Goal: Information Seeking & Learning: Learn about a topic

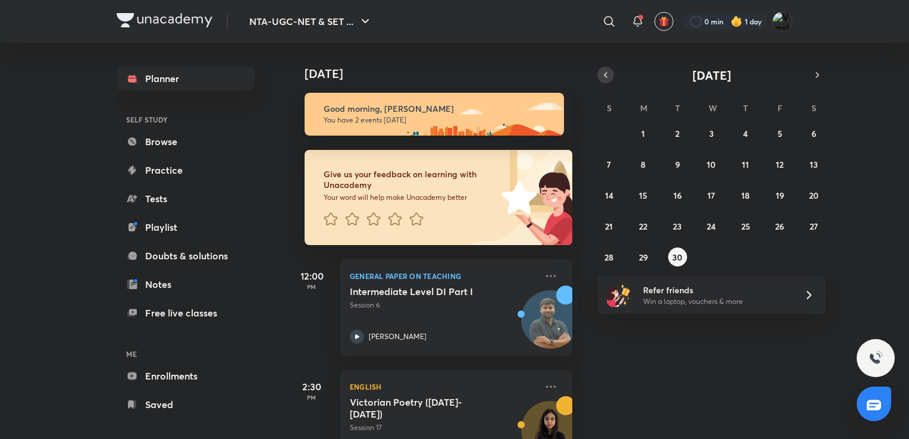
click at [611, 73] on button "button" at bounding box center [605, 75] width 17 height 17
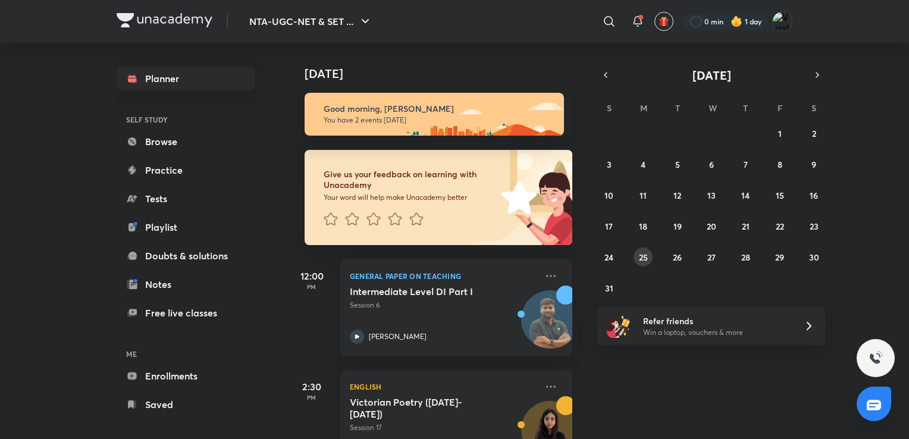
click at [648, 258] on button "25" at bounding box center [643, 257] width 19 height 19
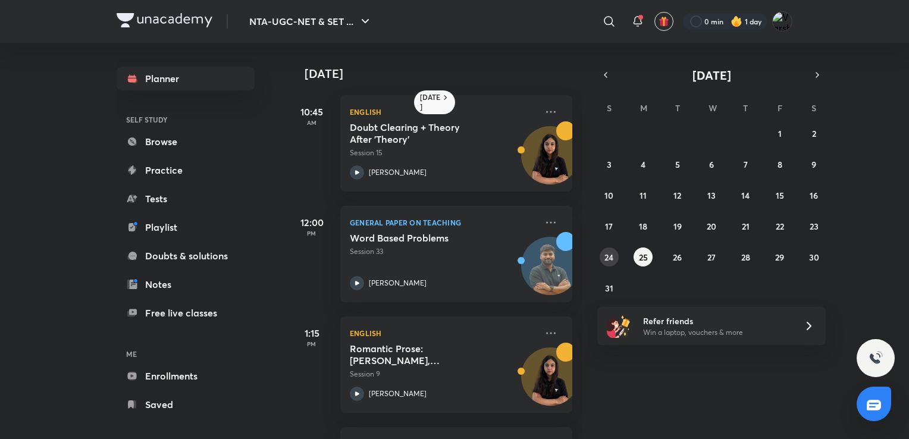
click at [603, 255] on button "24" at bounding box center [609, 257] width 19 height 19
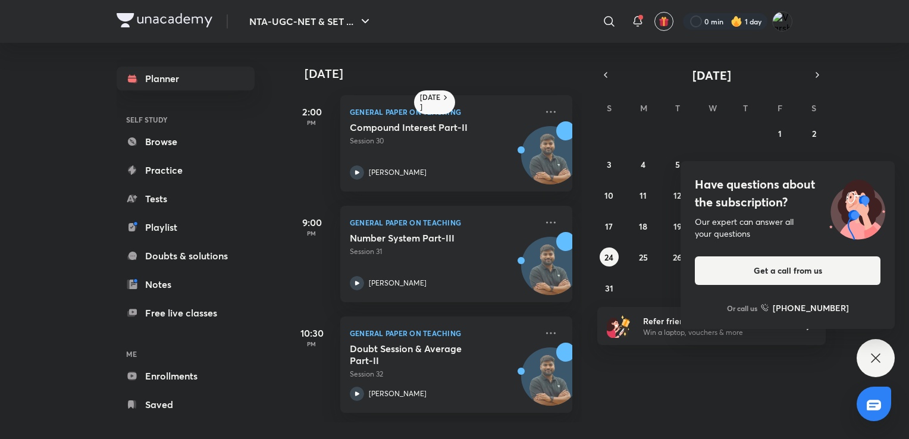
click at [871, 358] on icon at bounding box center [876, 358] width 14 height 14
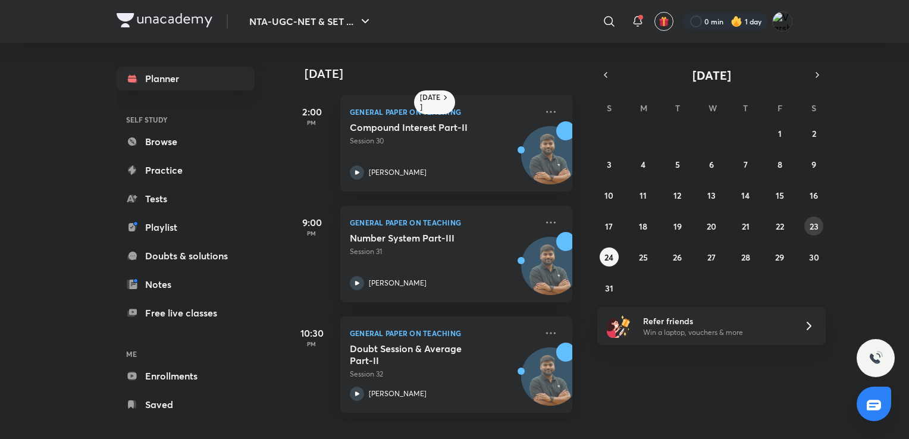
click at [813, 230] on abbr "23" at bounding box center [814, 226] width 9 height 11
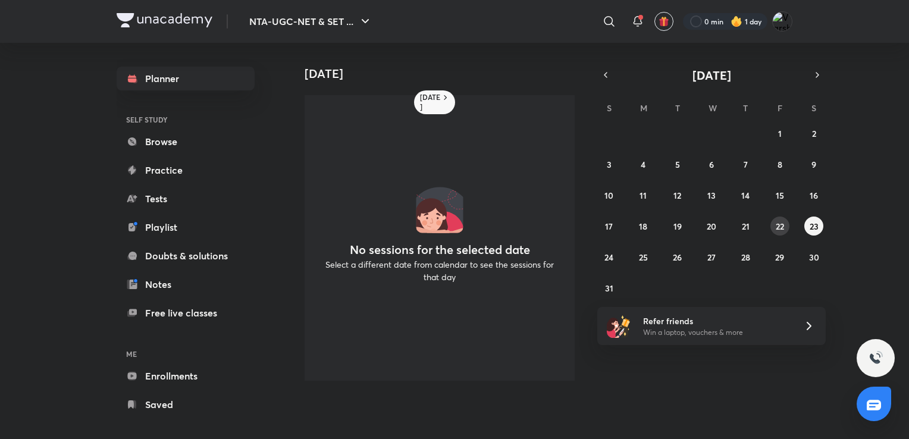
click at [776, 230] on abbr "22" at bounding box center [780, 226] width 8 height 11
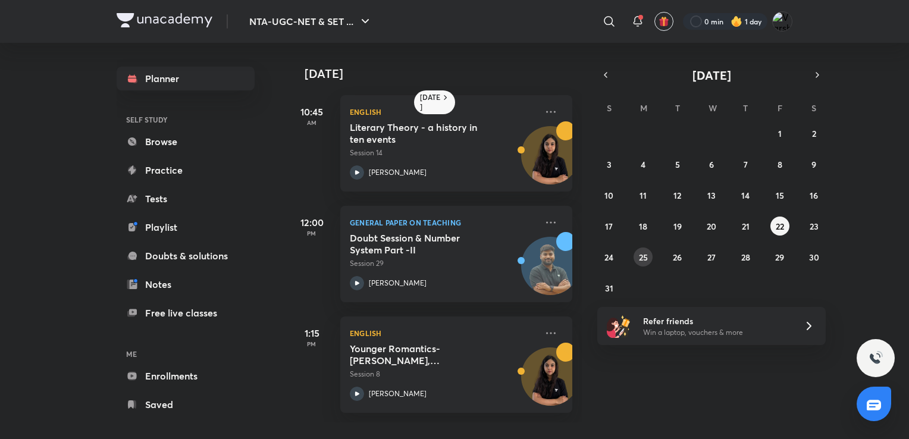
click at [643, 254] on abbr "25" at bounding box center [643, 257] width 9 height 11
click at [421, 146] on div "Doubt Clearing + Theory After 'Theory' Session 15" at bounding box center [443, 139] width 187 height 37
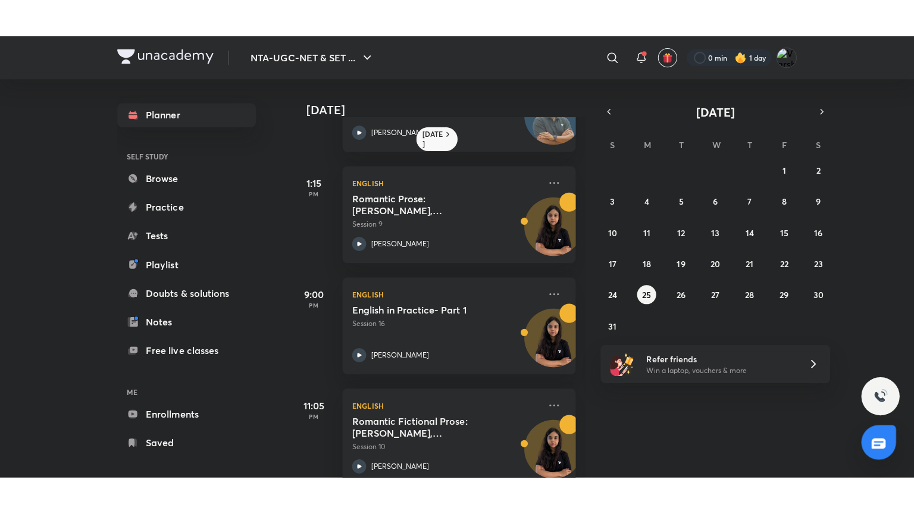
scroll to position [214, 0]
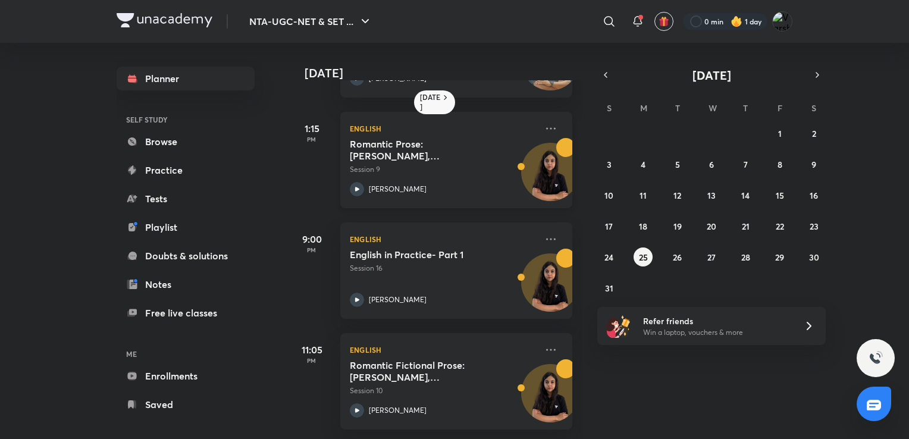
click at [420, 138] on h5 "Romantic Prose: [PERSON_NAME], [PERSON_NAME], [PERSON_NAME]" at bounding box center [424, 150] width 148 height 24
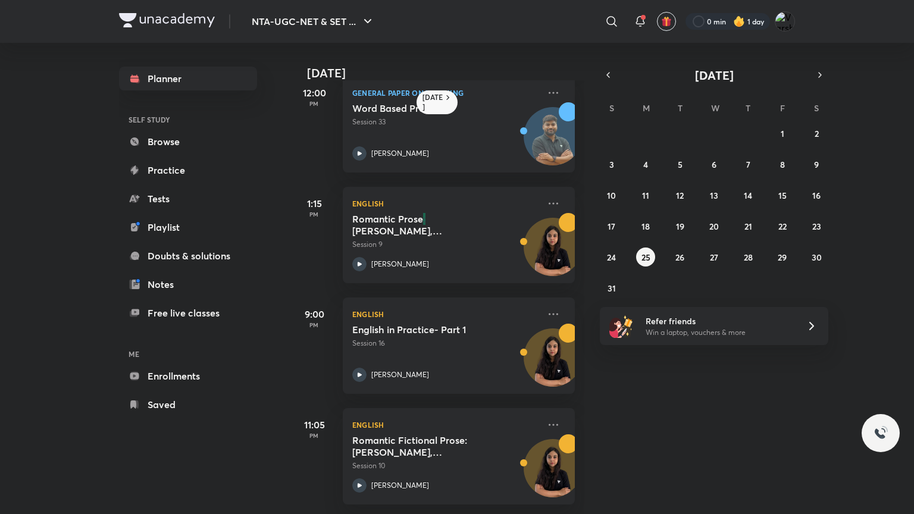
scroll to position [139, 0]
